Goal: Task Accomplishment & Management: Use online tool/utility

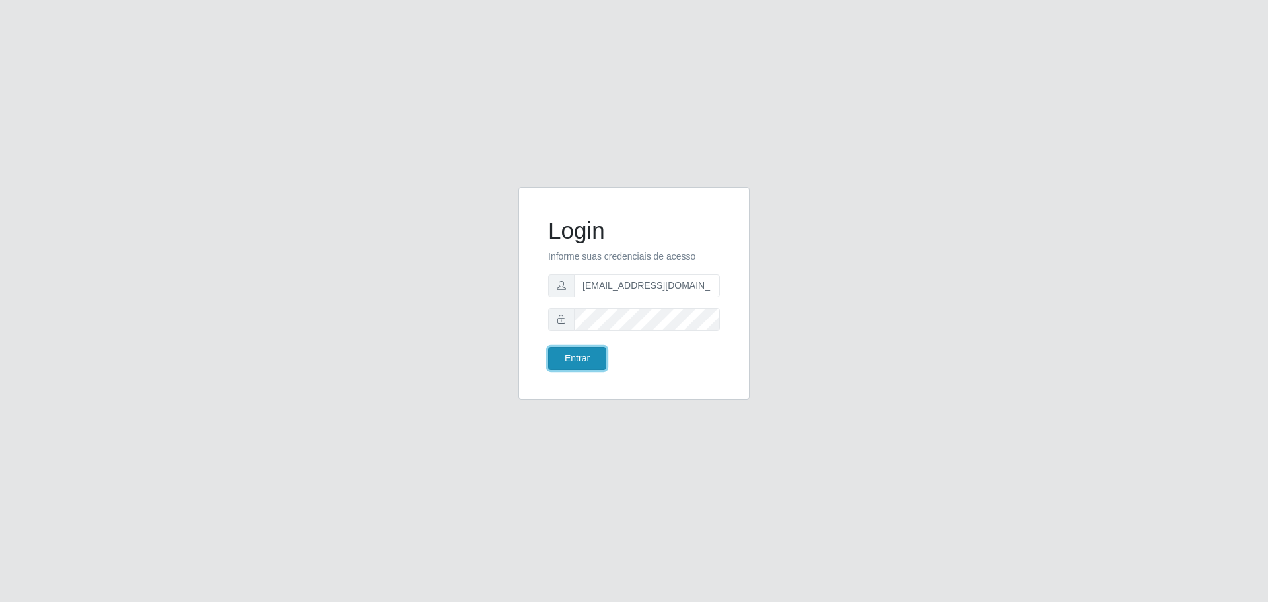
drag, startPoint x: 0, startPoint y: 0, endPoint x: 572, endPoint y: 355, distance: 673.5
click at [572, 355] on button "Entrar" at bounding box center [577, 358] width 58 height 23
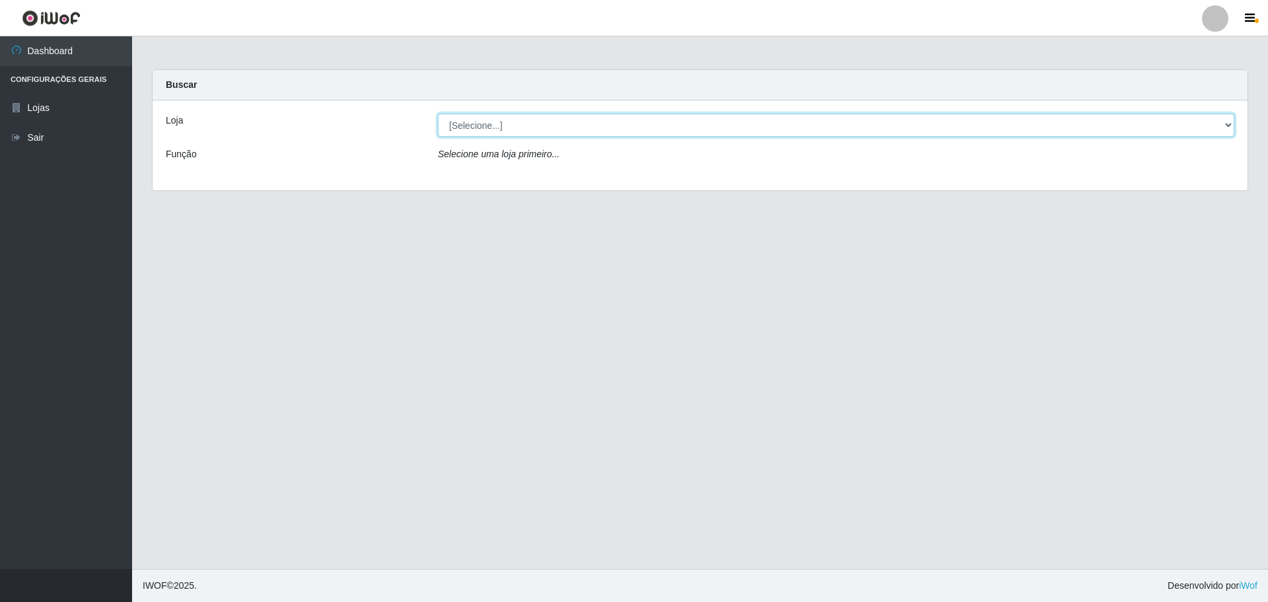
click at [1231, 123] on select "[Selecione...] [GEOGRAPHIC_DATA] - [GEOGRAPHIC_DATA][DATE]" at bounding box center [836, 125] width 797 height 23
select select "527"
click at [438, 114] on select "[Selecione...] [GEOGRAPHIC_DATA] - [GEOGRAPHIC_DATA][DATE]" at bounding box center [836, 125] width 797 height 23
click at [614, 124] on select "[Selecione...] [GEOGRAPHIC_DATA] - [GEOGRAPHIC_DATA][DATE]" at bounding box center [836, 125] width 797 height 23
select select "527"
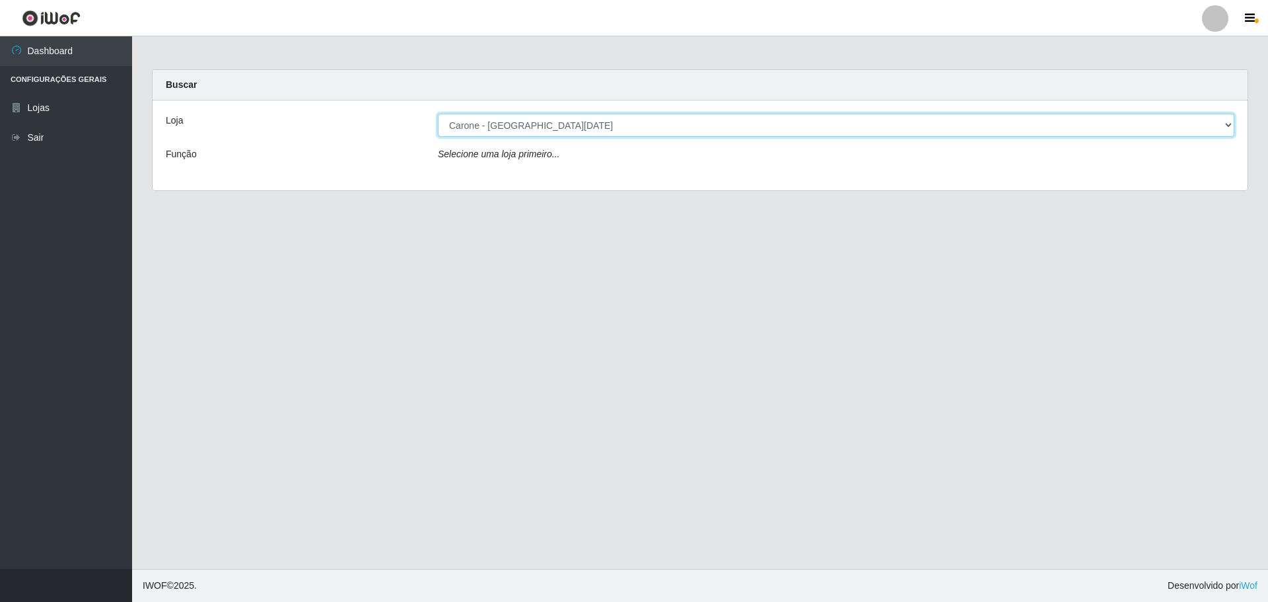
click at [438, 114] on select "[Selecione...] [GEOGRAPHIC_DATA] - [GEOGRAPHIC_DATA][DATE]" at bounding box center [836, 125] width 797 height 23
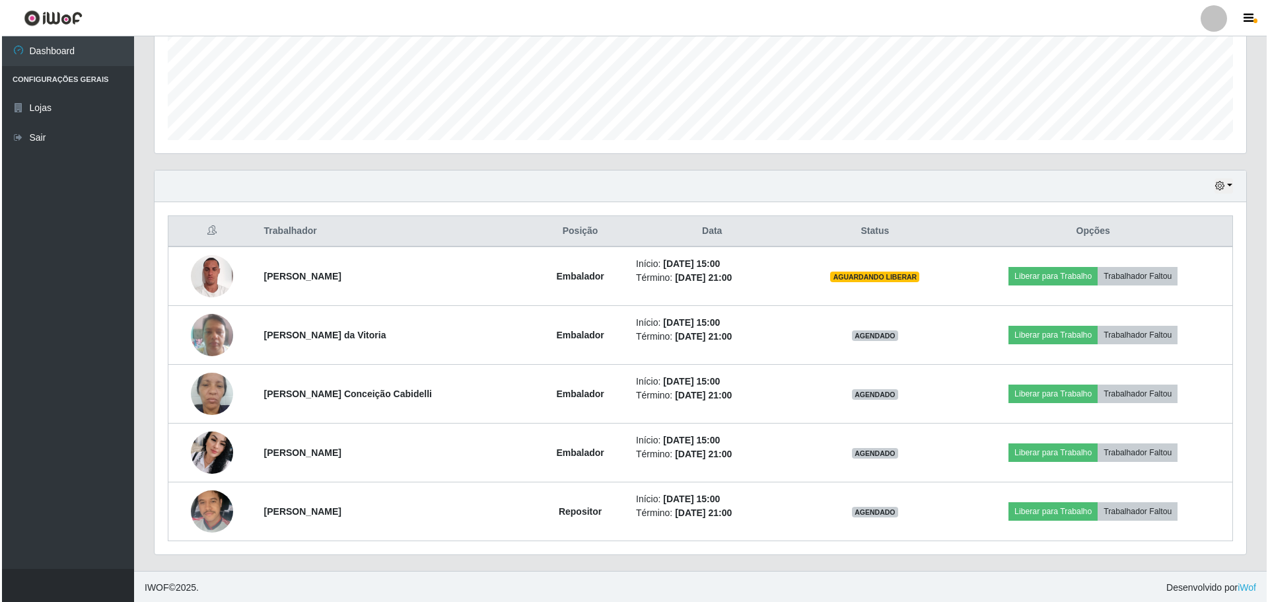
scroll to position [334, 0]
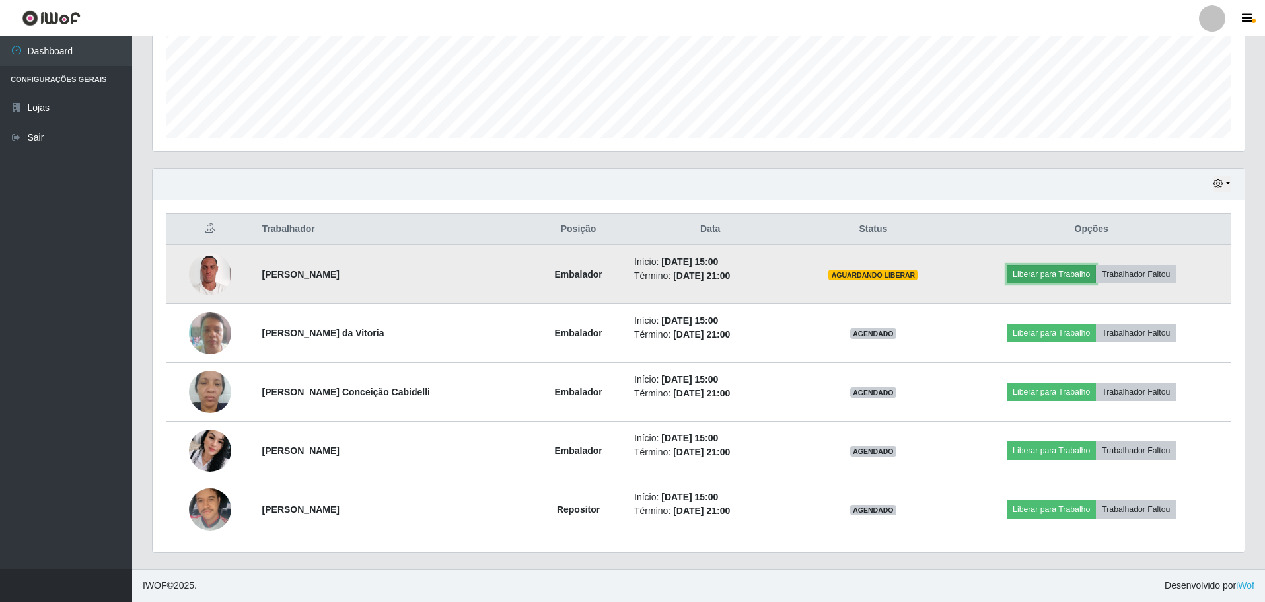
click at [1062, 275] on button "Liberar para Trabalho" at bounding box center [1051, 274] width 89 height 18
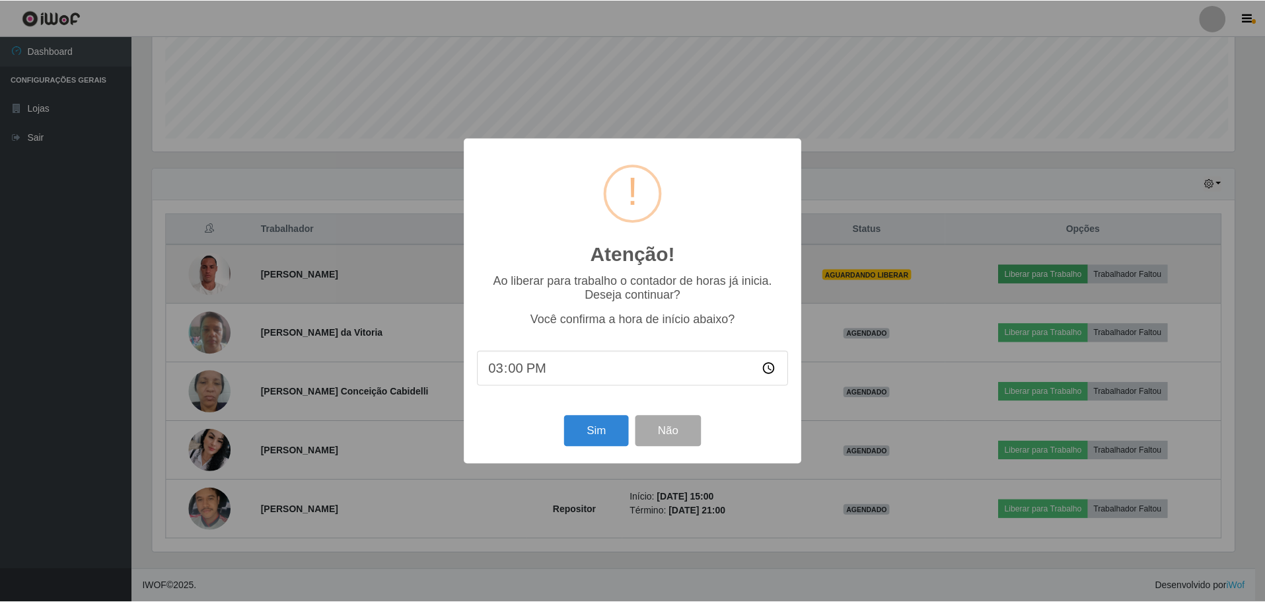
scroll to position [274, 1085]
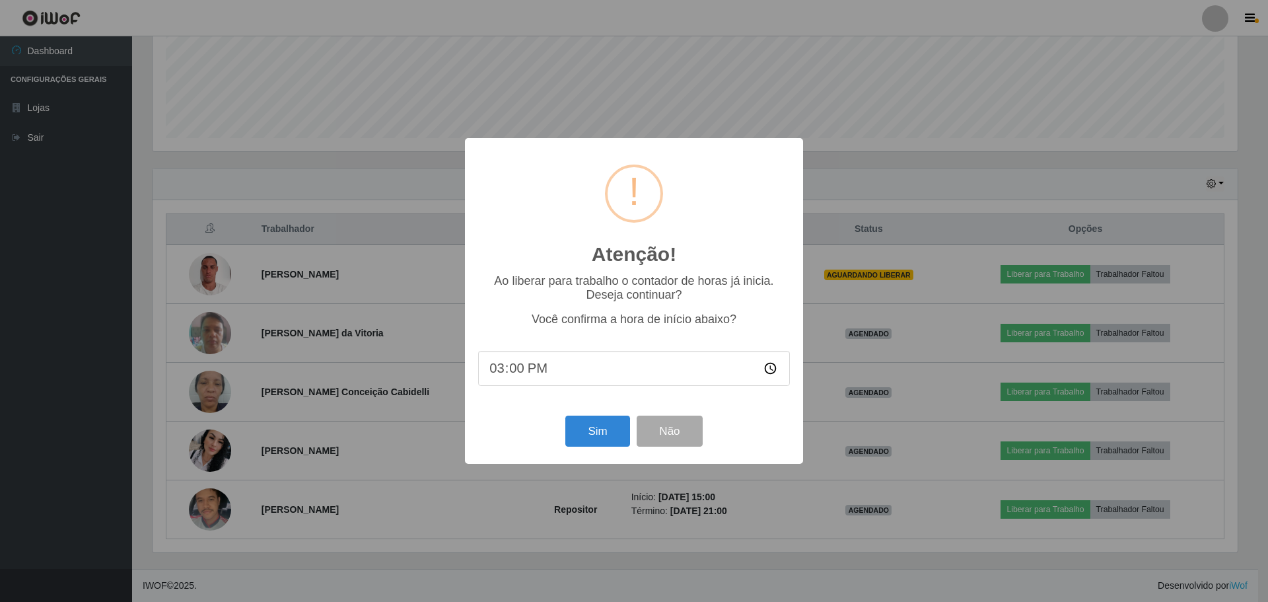
click at [945, 219] on div "Atenção! × Ao liberar para trabalho o contador de horas já inicia. Deseja conti…" at bounding box center [634, 301] width 1268 height 602
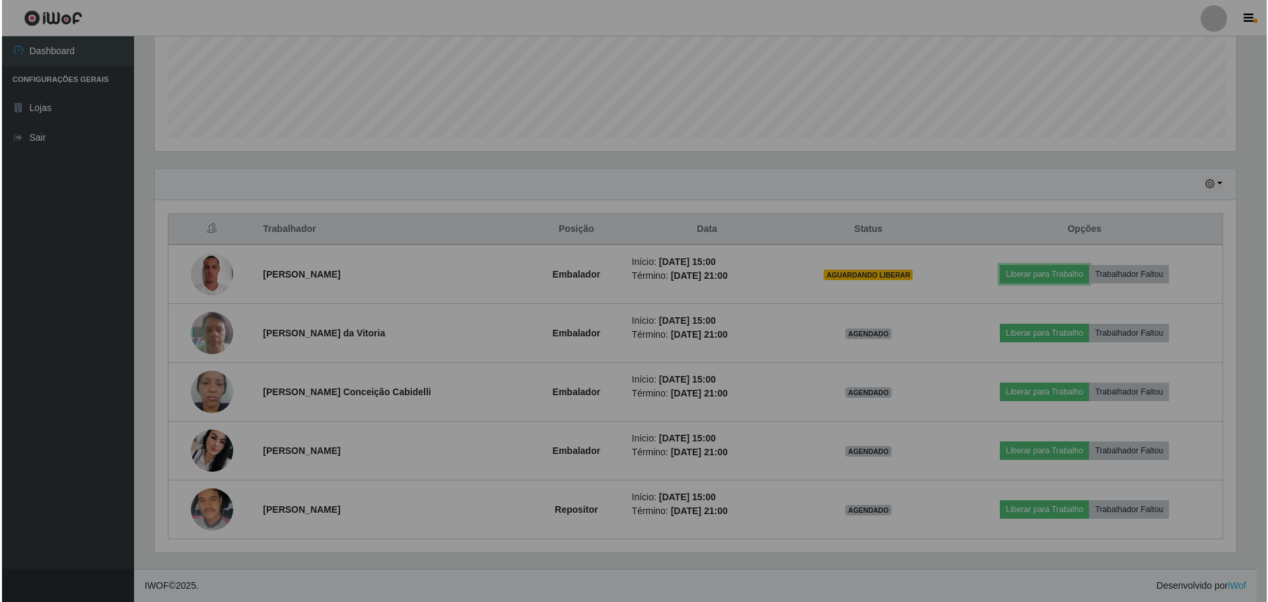
scroll to position [274, 1092]
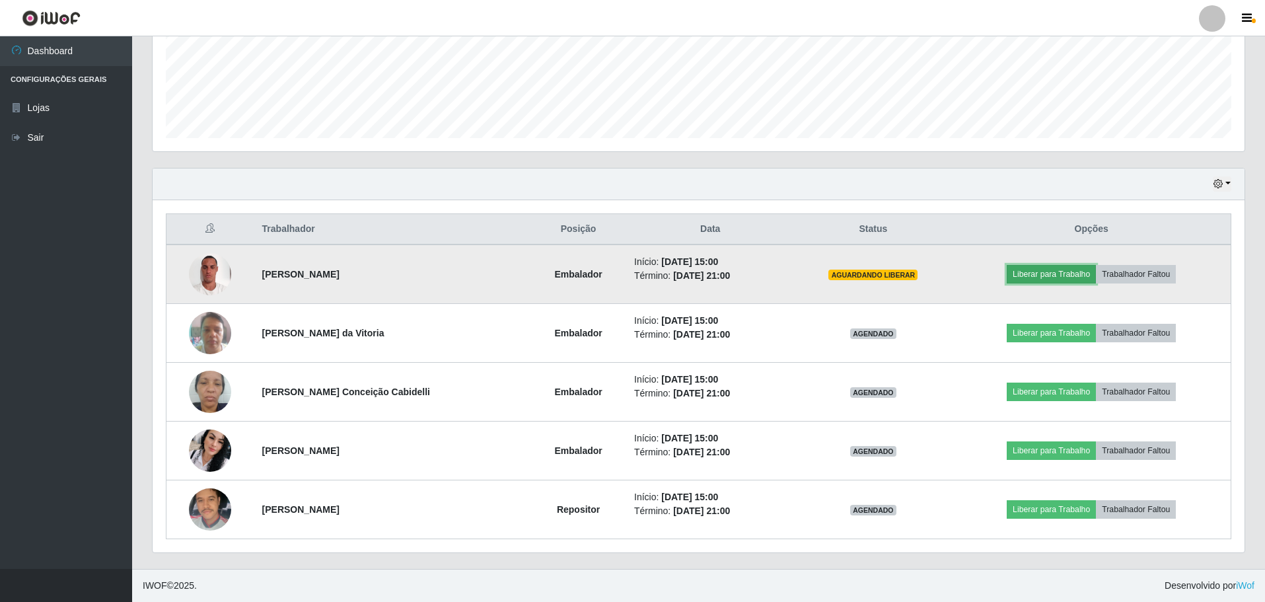
click at [1064, 274] on button "Liberar para Trabalho" at bounding box center [1051, 274] width 89 height 18
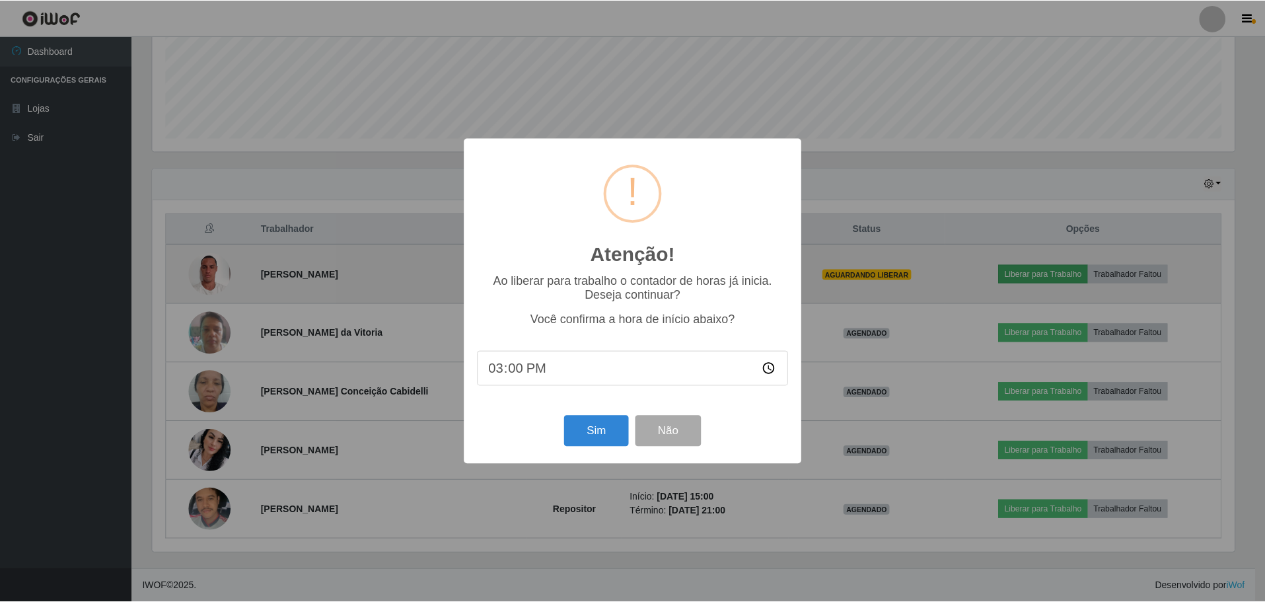
scroll to position [274, 1085]
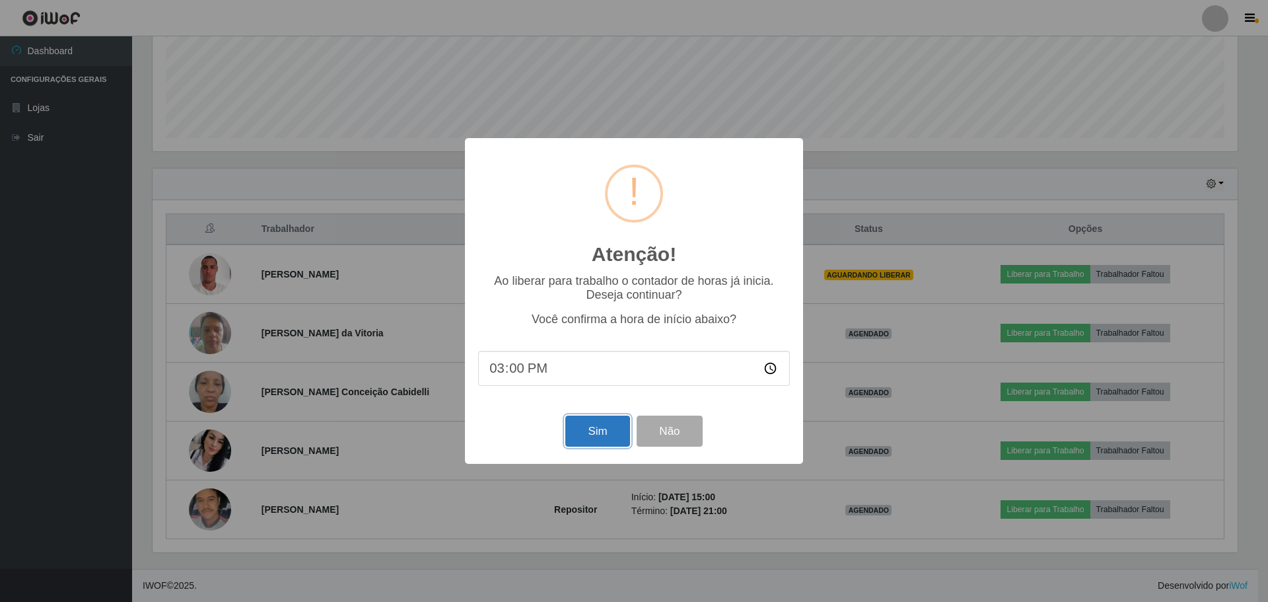
click at [599, 435] on button "Sim" at bounding box center [598, 431] width 64 height 31
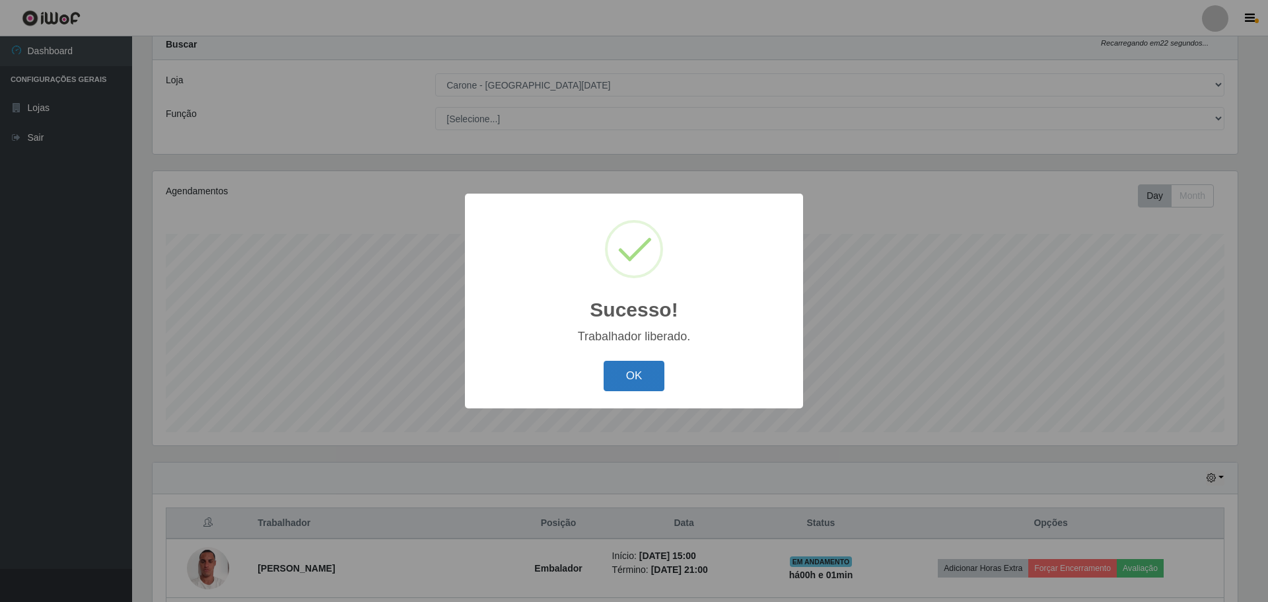
click at [624, 376] on button "OK" at bounding box center [634, 376] width 61 height 31
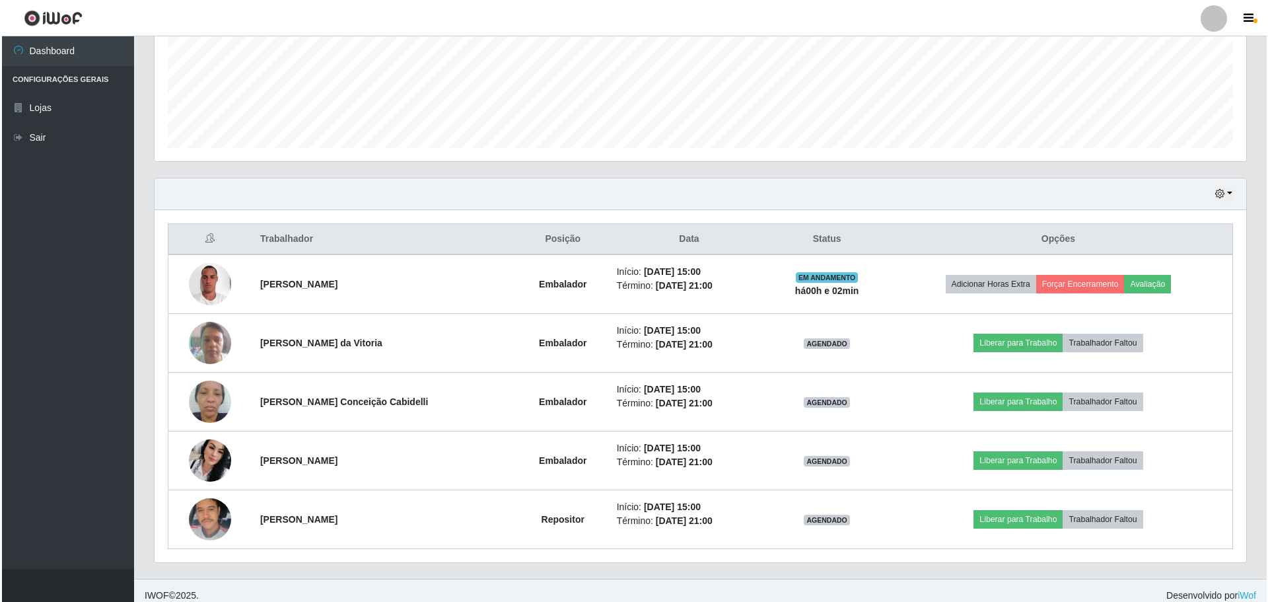
scroll to position [334, 0]
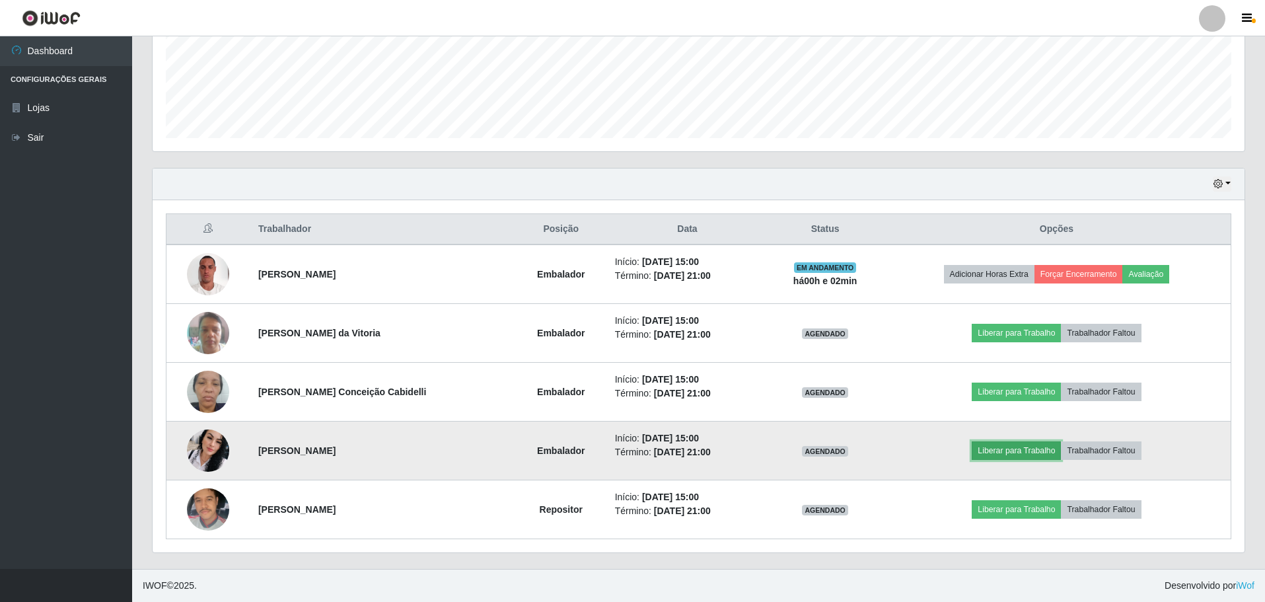
click at [1040, 451] on button "Liberar para Trabalho" at bounding box center [1016, 450] width 89 height 18
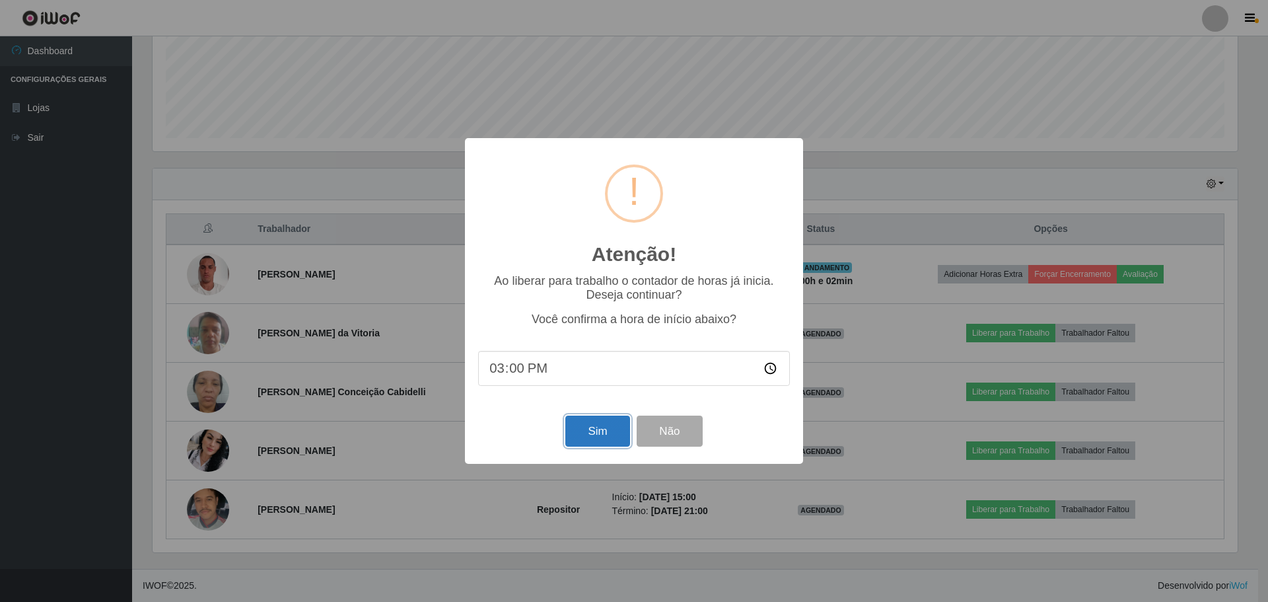
click at [606, 433] on button "Sim" at bounding box center [598, 431] width 64 height 31
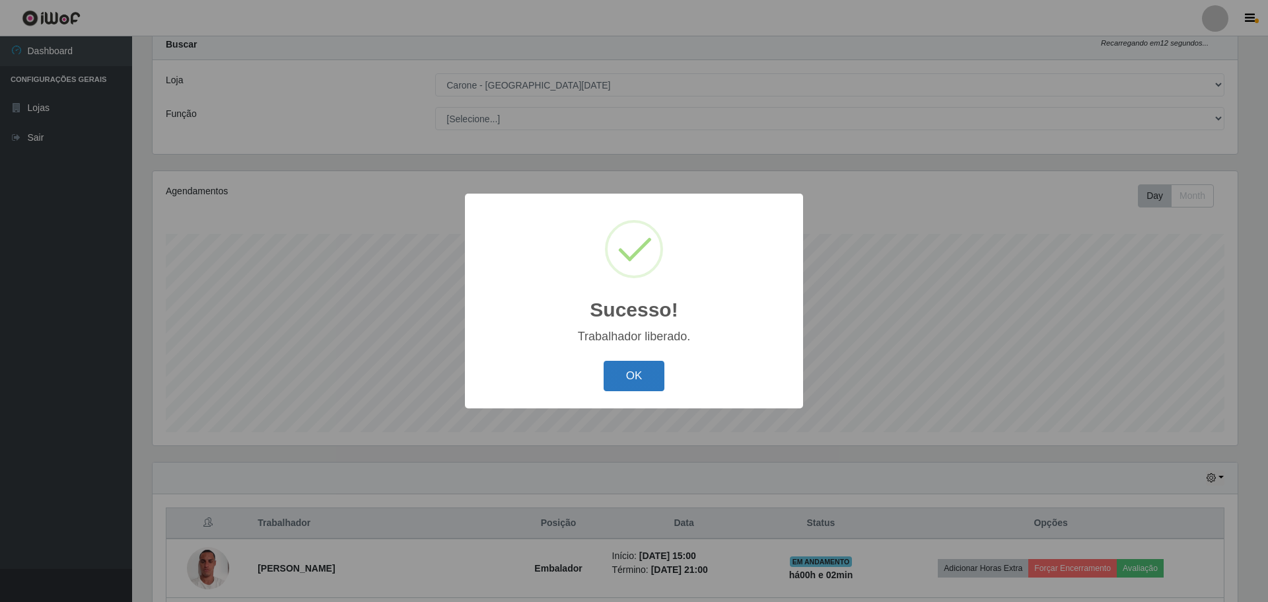
click at [628, 388] on button "OK" at bounding box center [634, 376] width 61 height 31
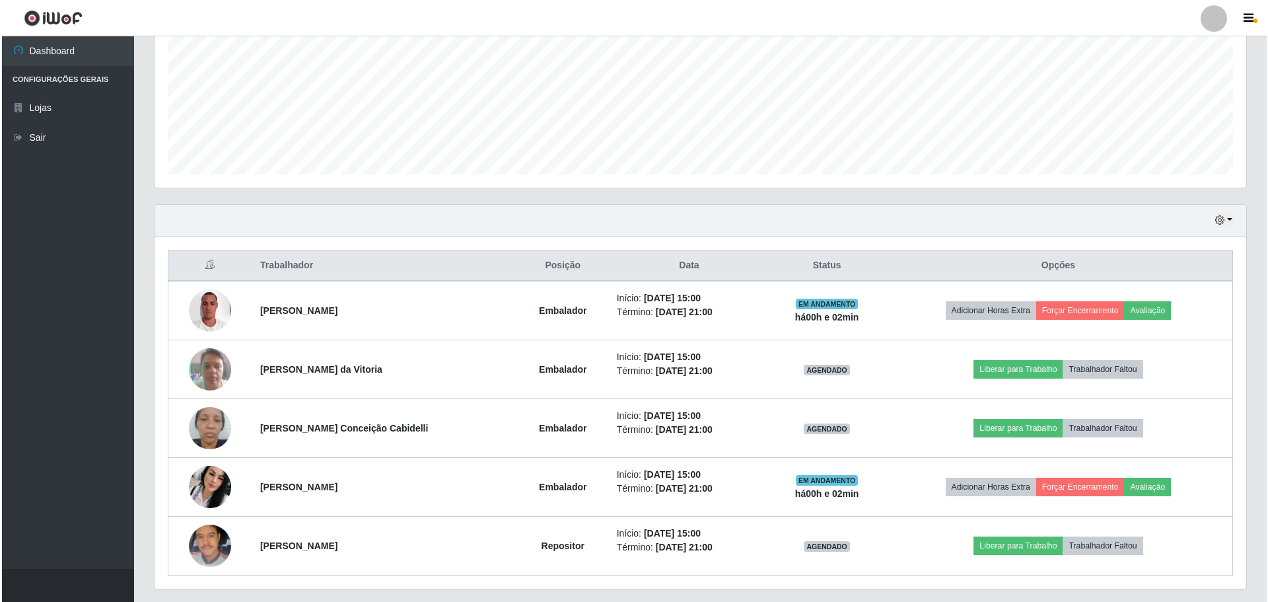
scroll to position [305, 0]
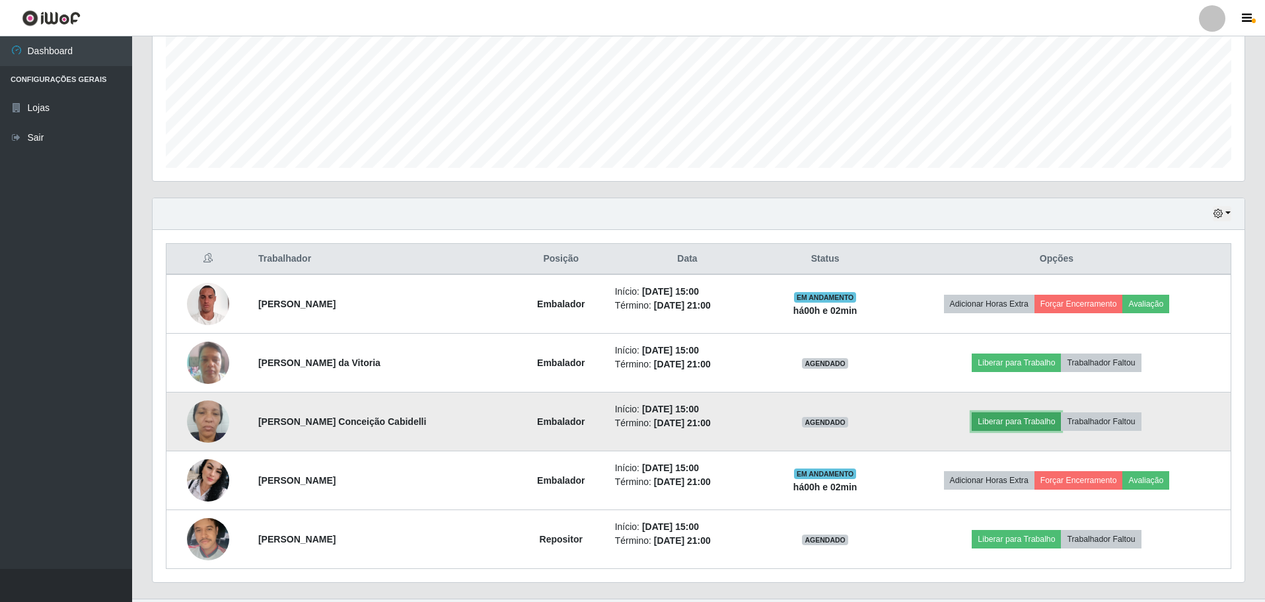
click at [1040, 427] on button "Liberar para Trabalho" at bounding box center [1016, 421] width 89 height 18
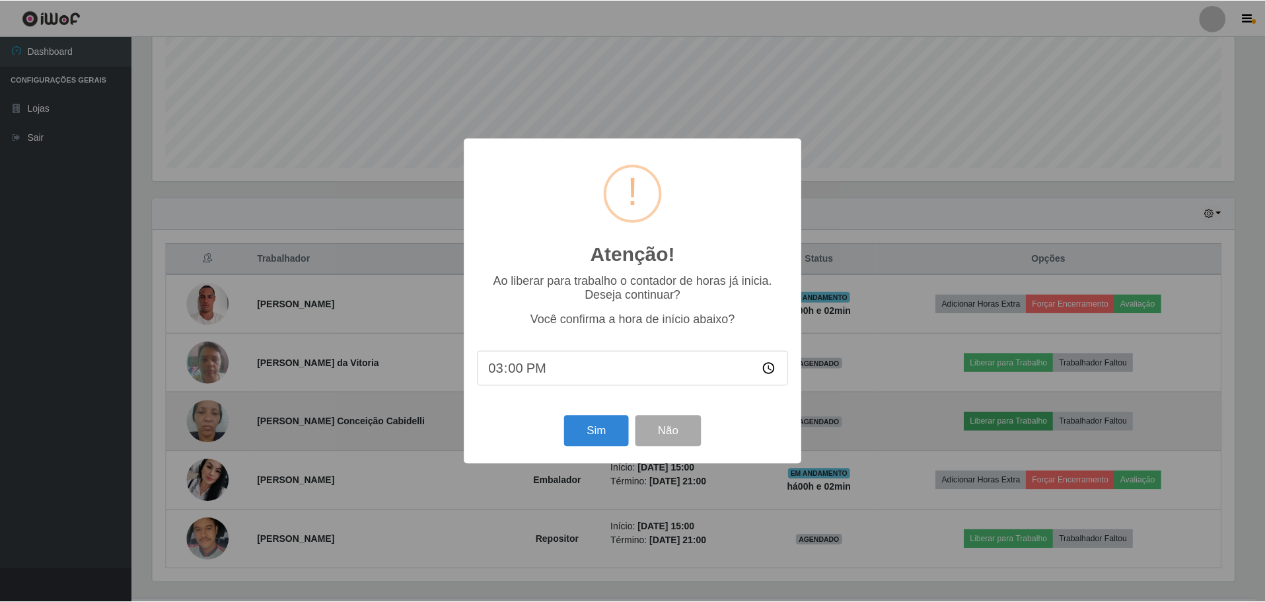
scroll to position [274, 1085]
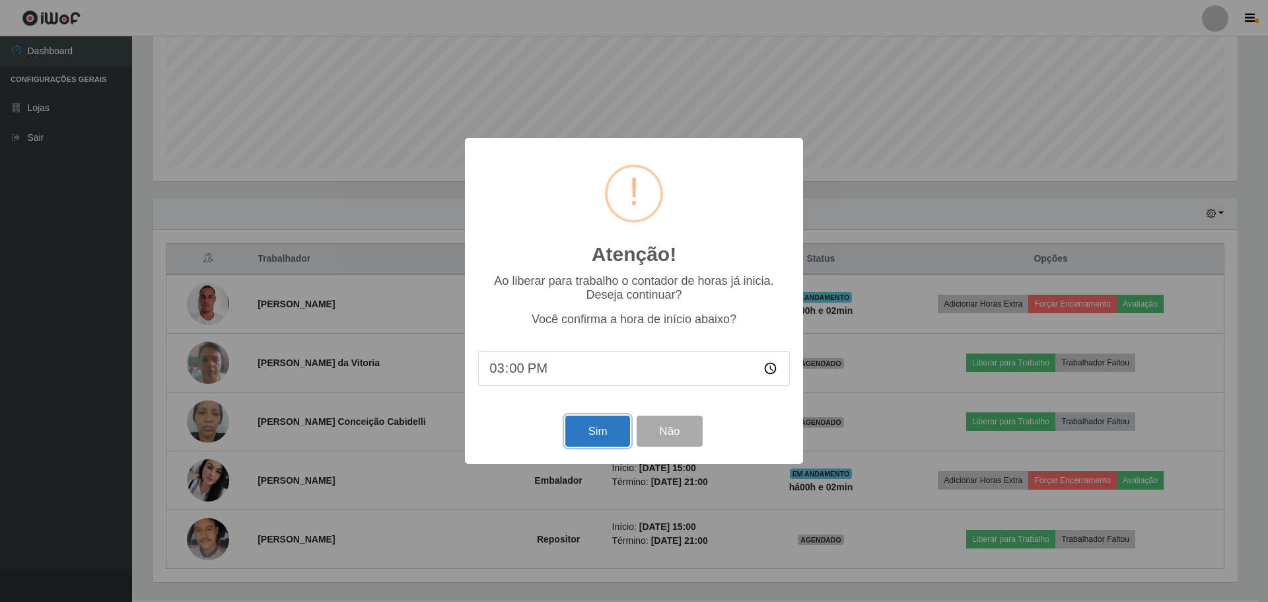
click at [585, 425] on button "Sim" at bounding box center [598, 431] width 64 height 31
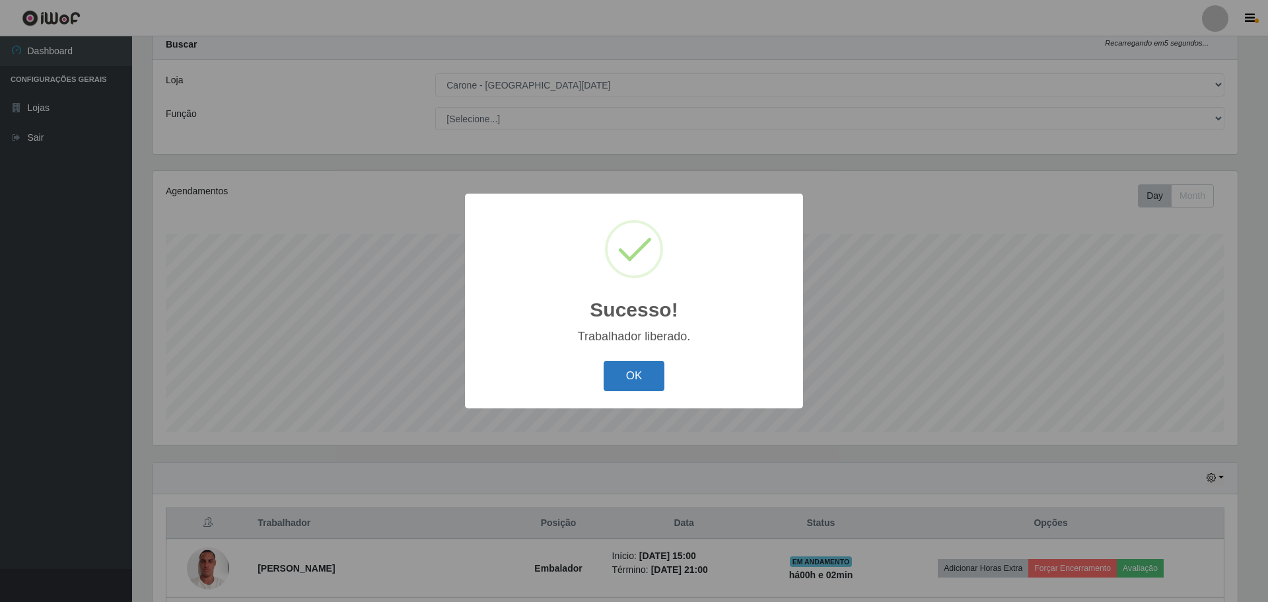
click at [651, 384] on button "OK" at bounding box center [634, 376] width 61 height 31
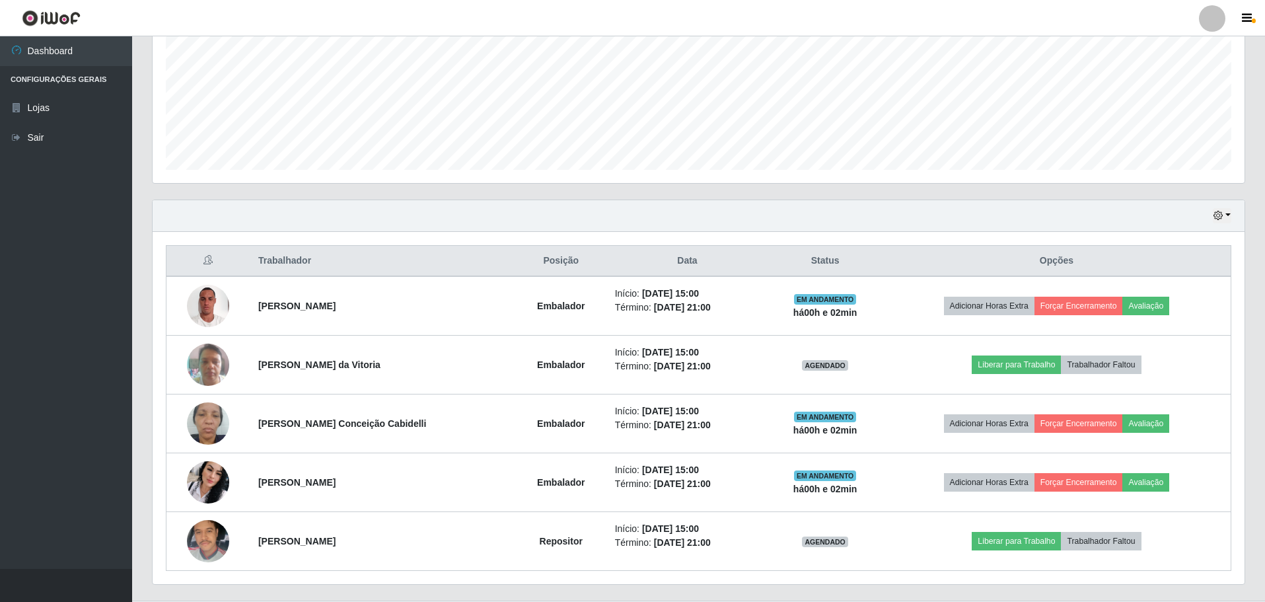
scroll to position [305, 0]
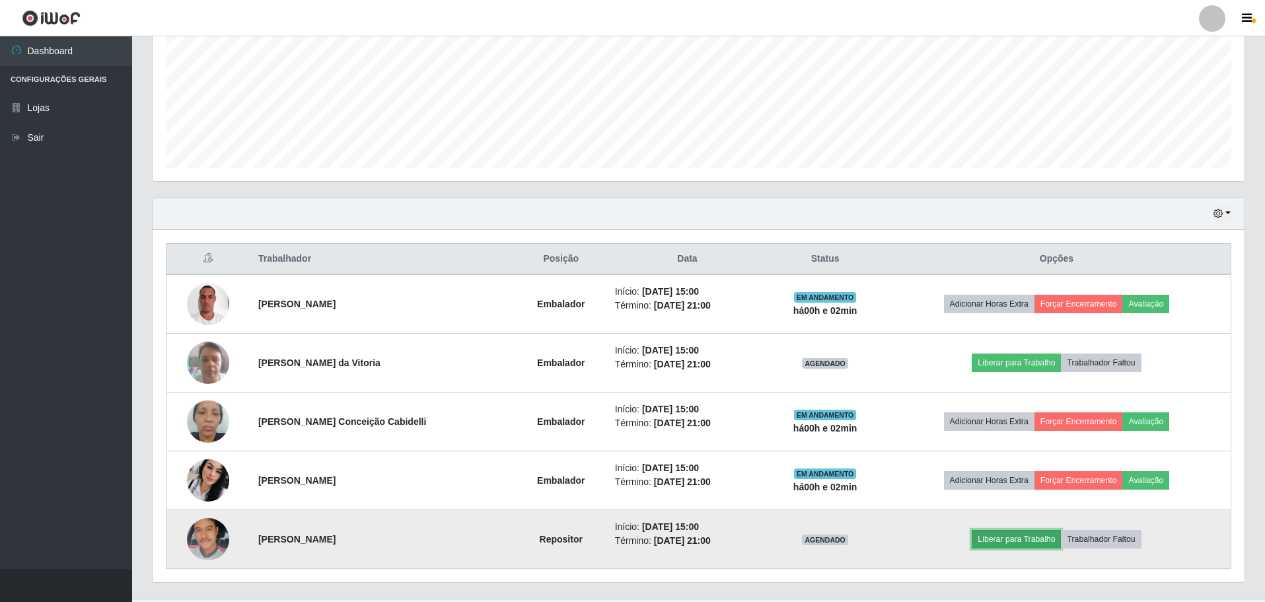
click at [1029, 538] on button "Liberar para Trabalho" at bounding box center [1016, 539] width 89 height 18
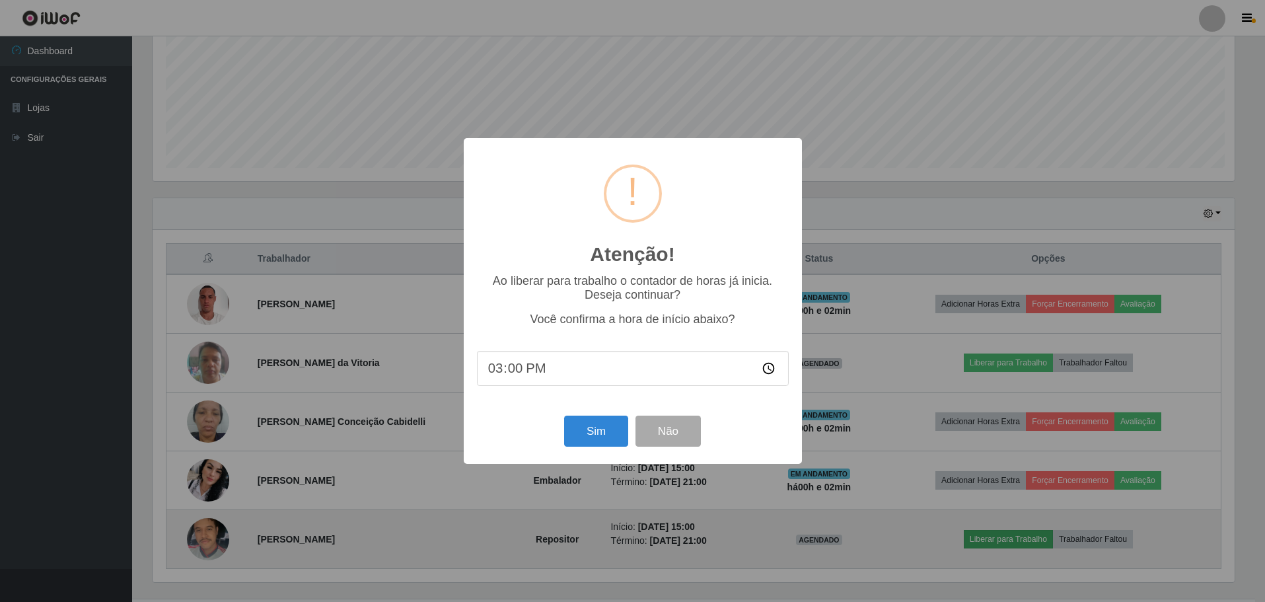
scroll to position [274, 1085]
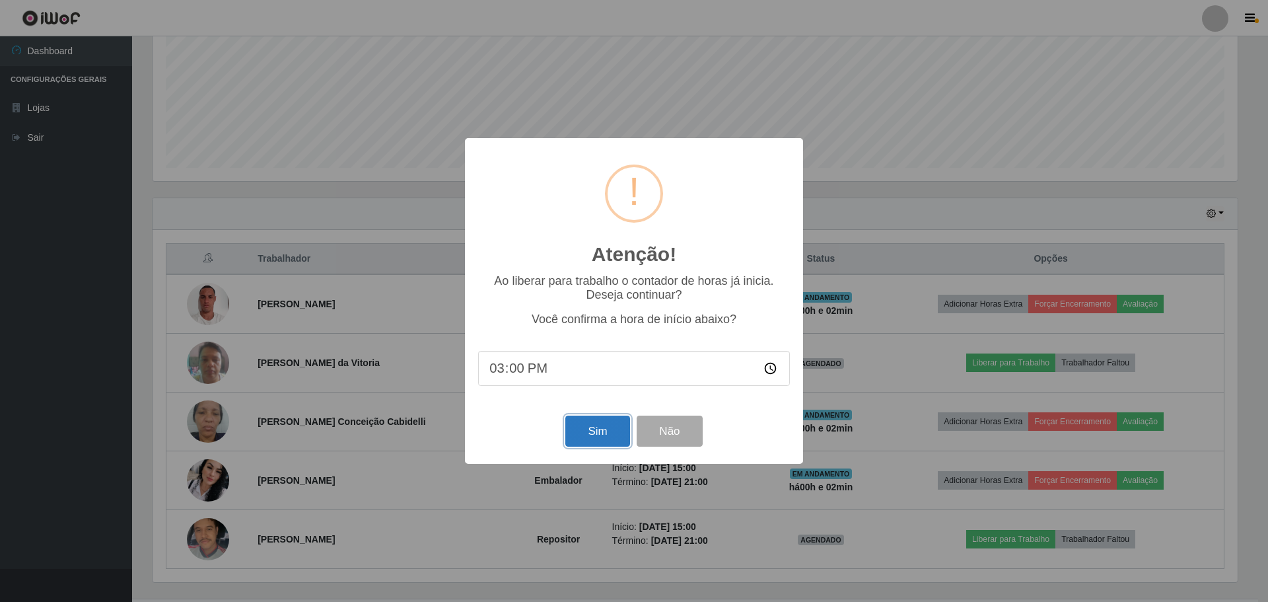
click at [606, 424] on button "Sim" at bounding box center [598, 431] width 64 height 31
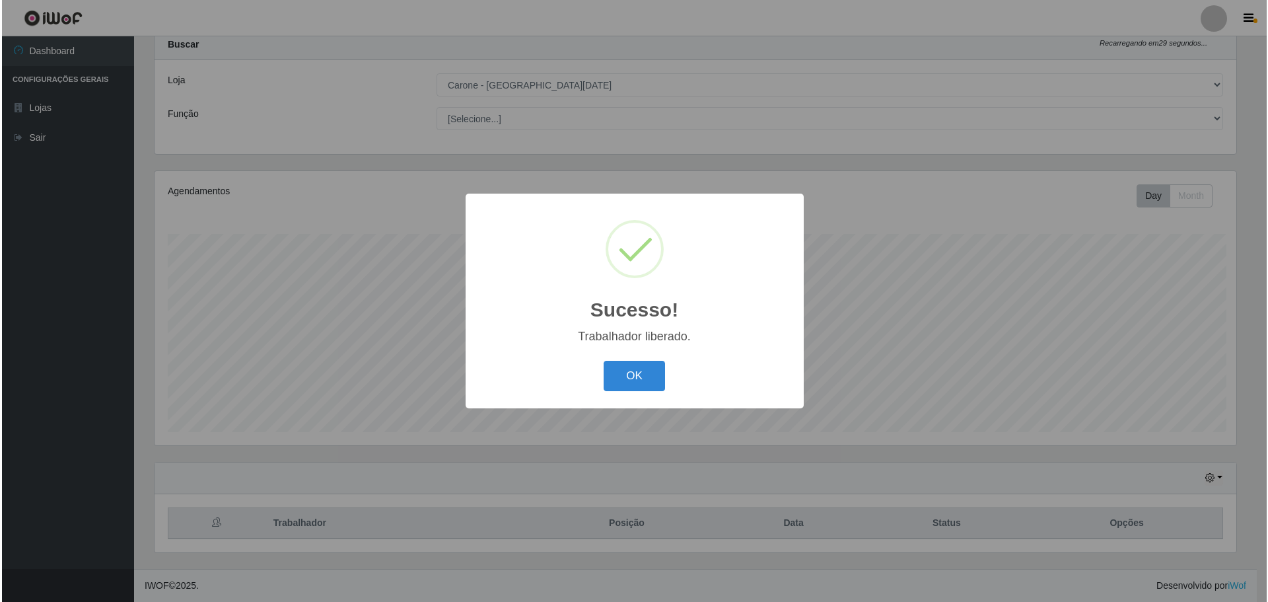
scroll to position [0, 0]
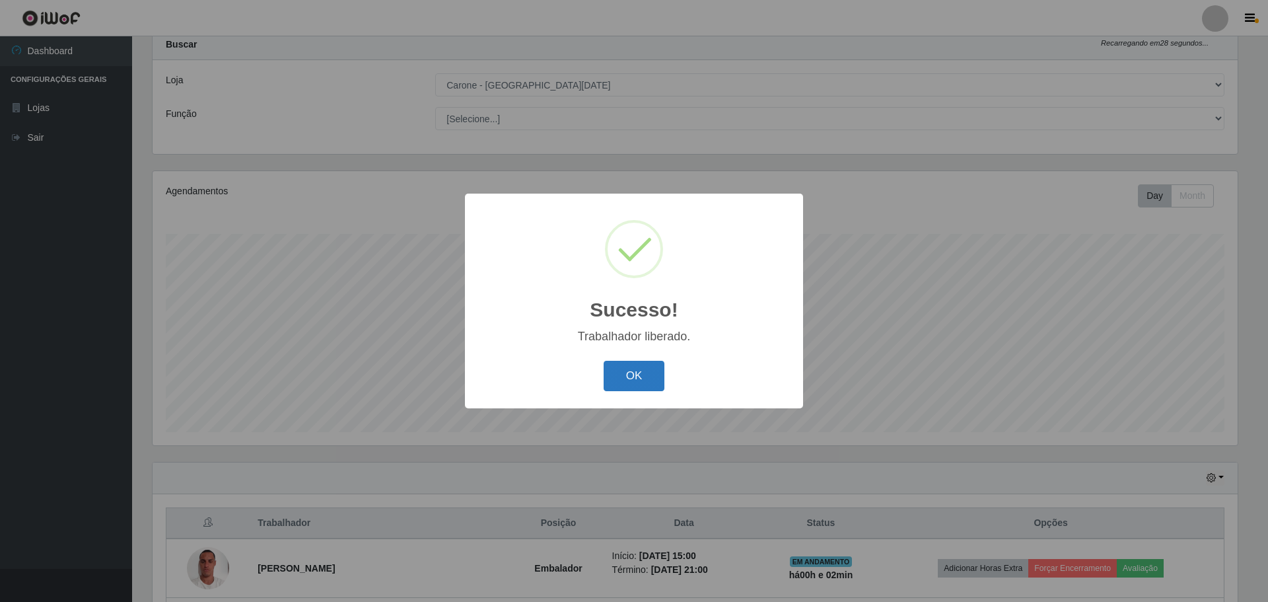
click at [634, 374] on button "OK" at bounding box center [634, 376] width 61 height 31
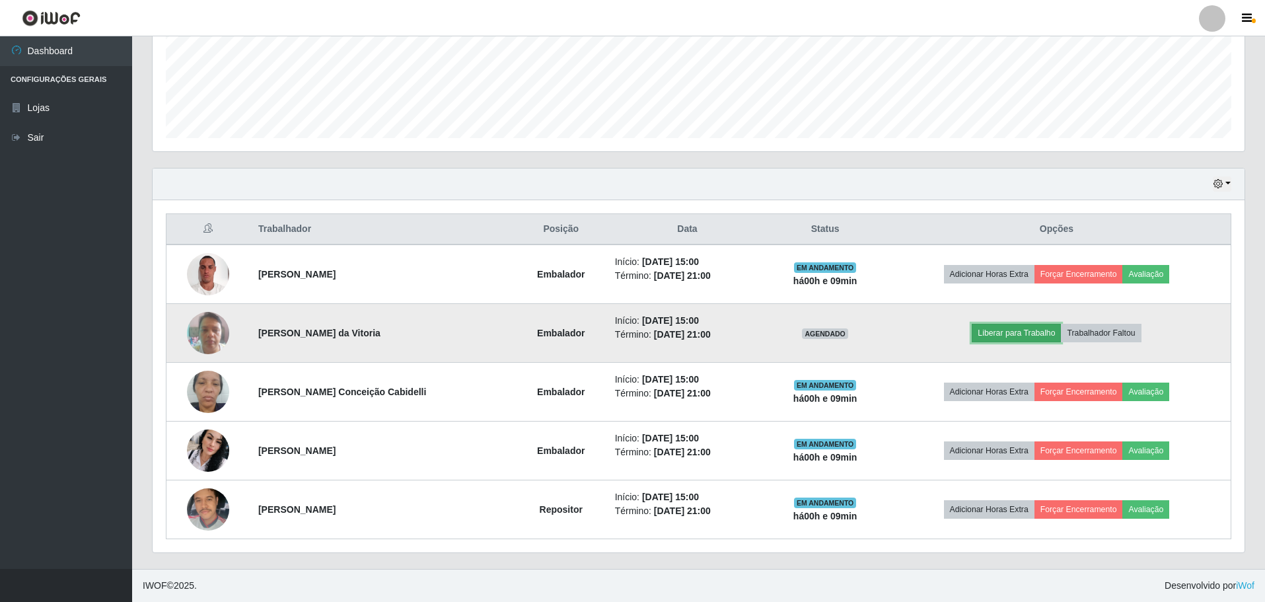
click at [1031, 340] on button "Liberar para Trabalho" at bounding box center [1016, 333] width 89 height 18
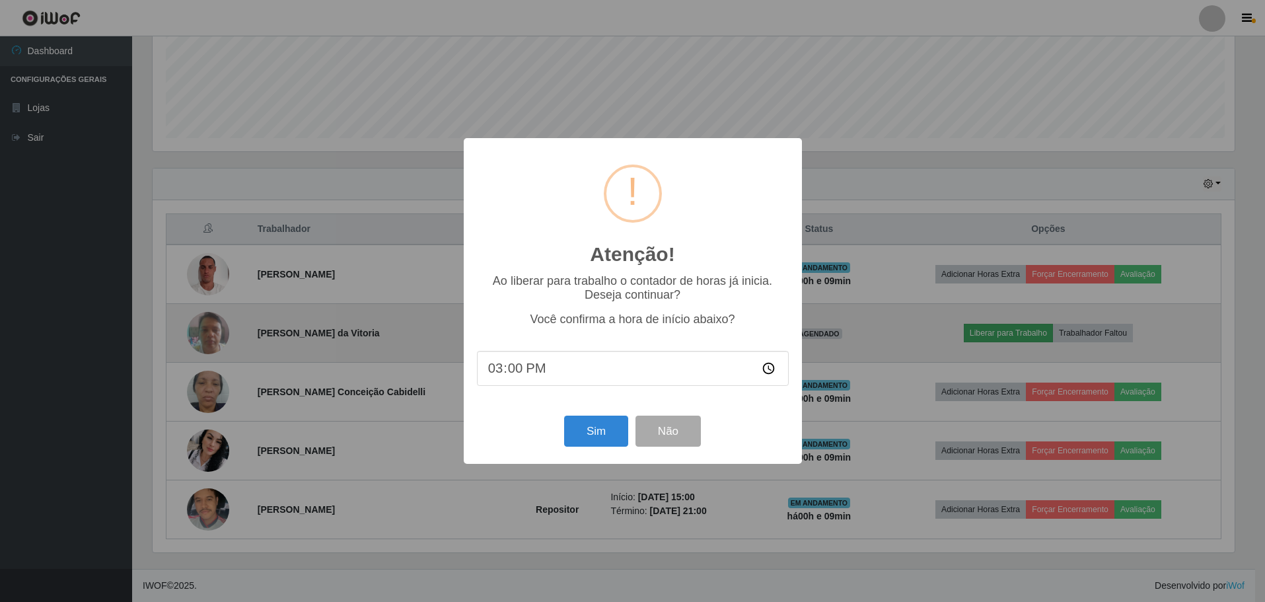
scroll to position [274, 1085]
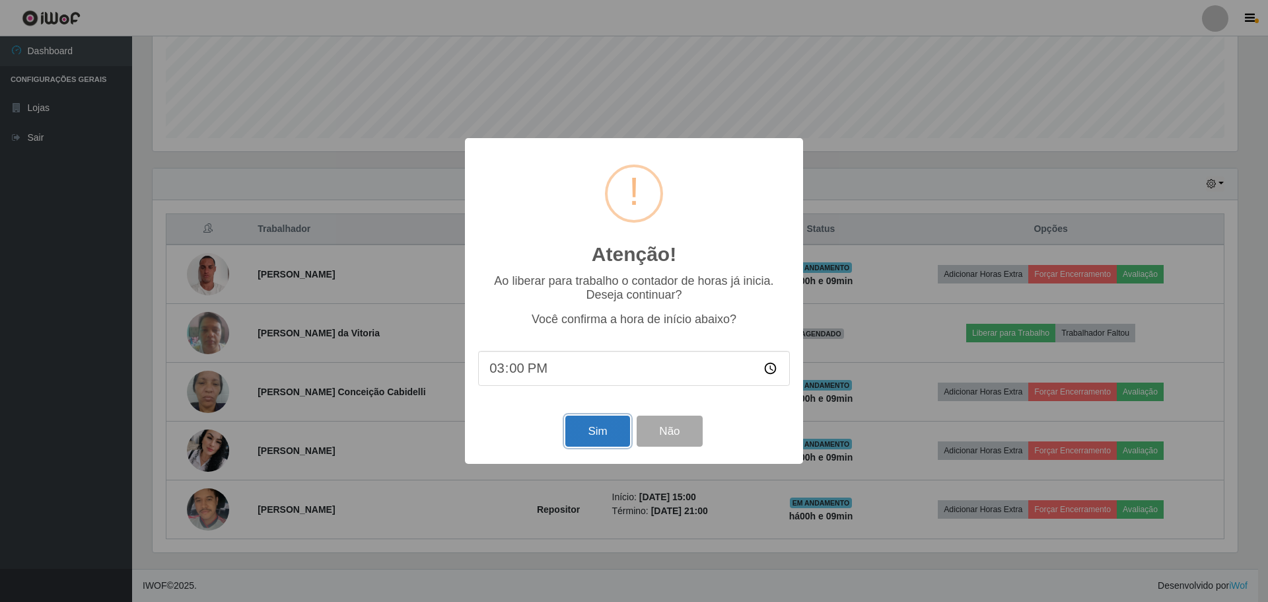
click at [608, 439] on button "Sim" at bounding box center [598, 431] width 64 height 31
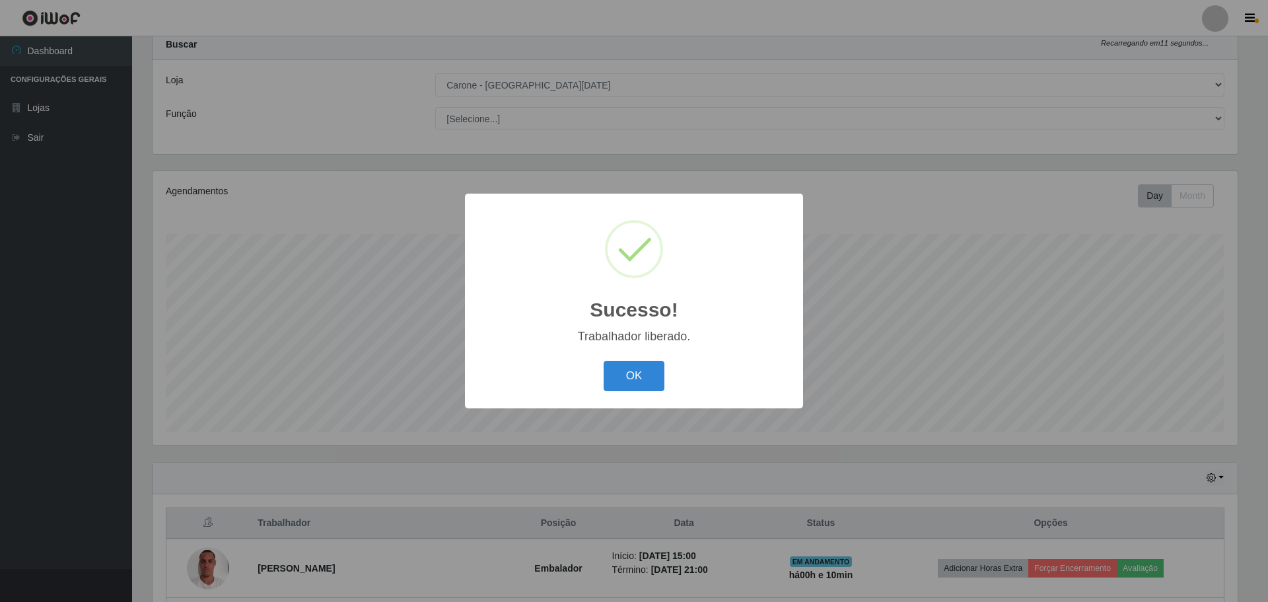
drag, startPoint x: 645, startPoint y: 379, endPoint x: 652, endPoint y: 375, distance: 8.1
click at [646, 379] on button "OK" at bounding box center [634, 376] width 61 height 31
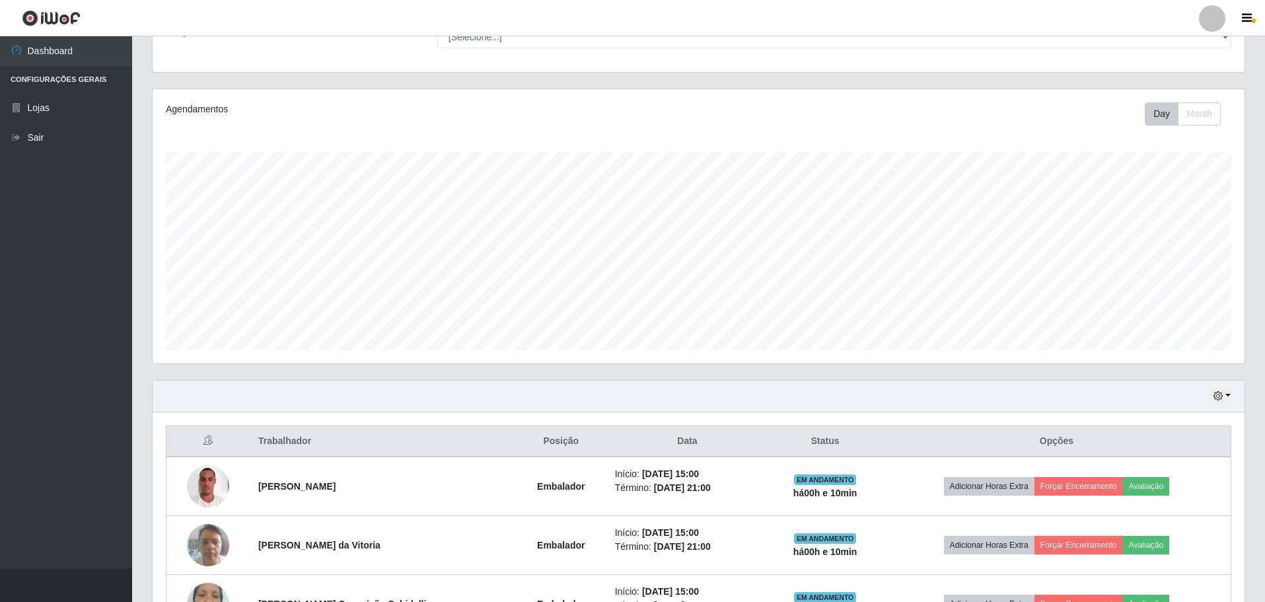
scroll to position [334, 0]
